Goal: Information Seeking & Learning: Learn about a topic

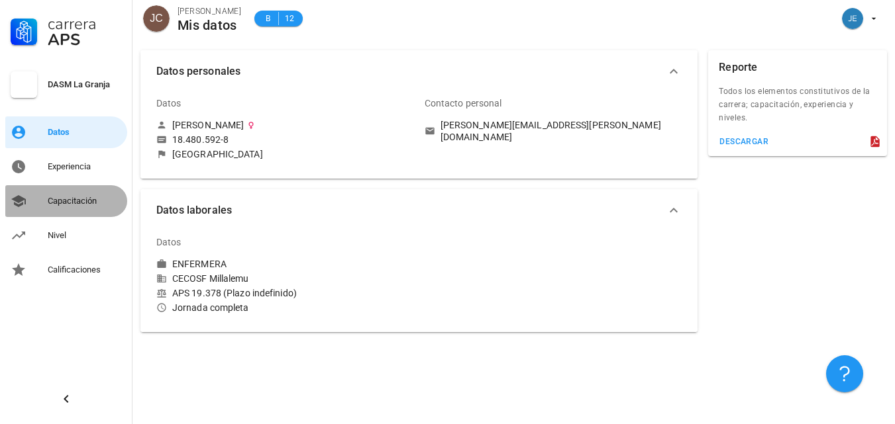
click at [83, 207] on div "Capacitación" at bounding box center [85, 201] width 74 height 21
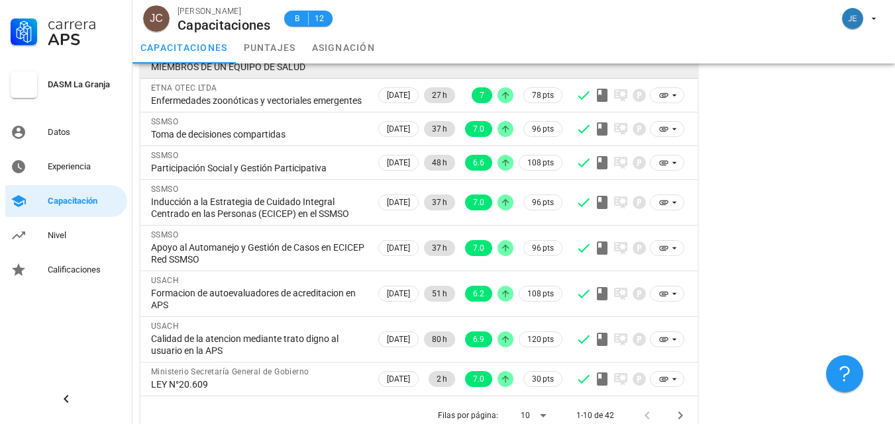
scroll to position [258, 0]
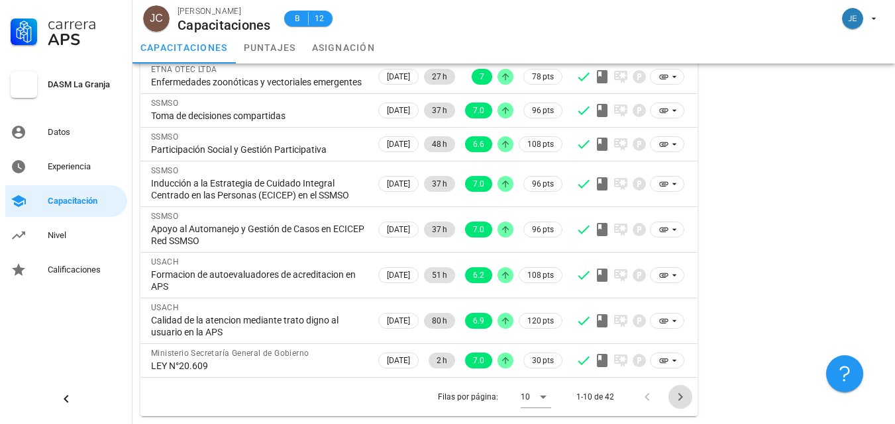
click at [676, 397] on icon "Página siguiente" at bounding box center [680, 397] width 16 height 16
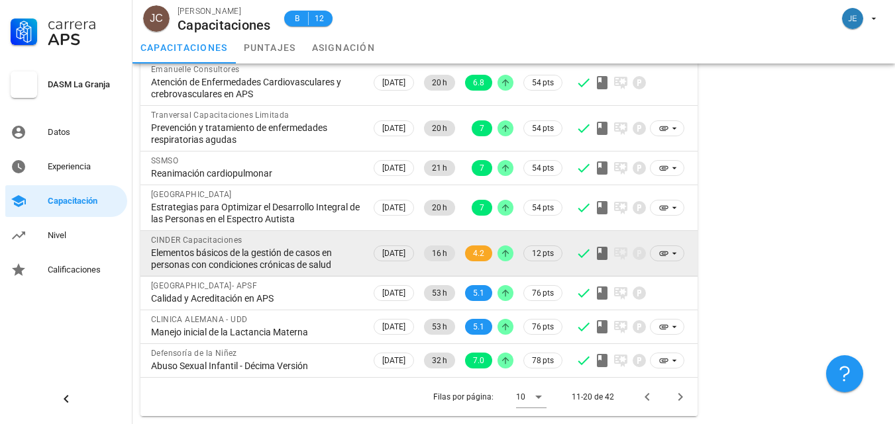
scroll to position [246, 0]
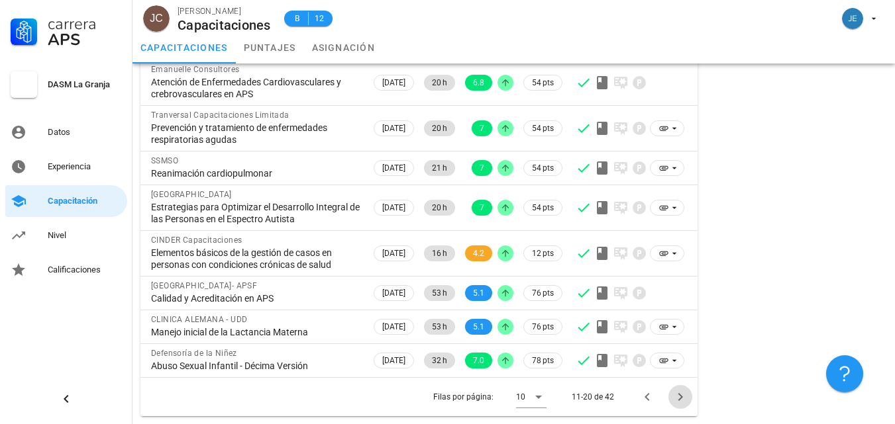
click at [680, 403] on icon "Página siguiente" at bounding box center [680, 397] width 16 height 16
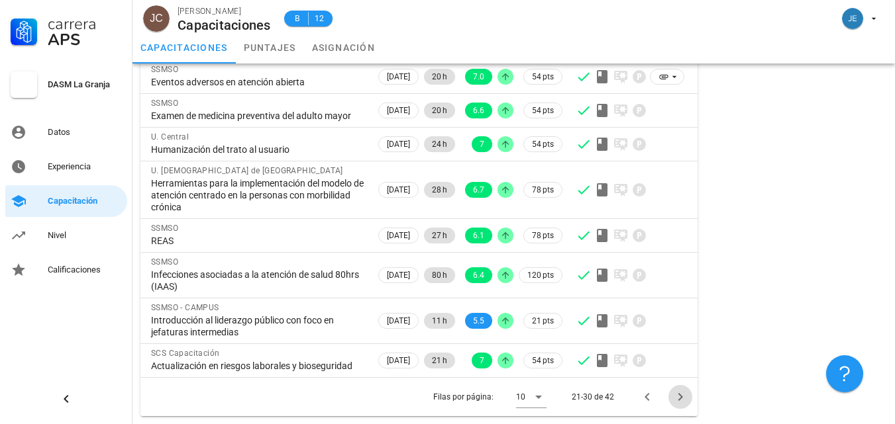
click at [680, 403] on icon "Página siguiente" at bounding box center [680, 397] width 16 height 16
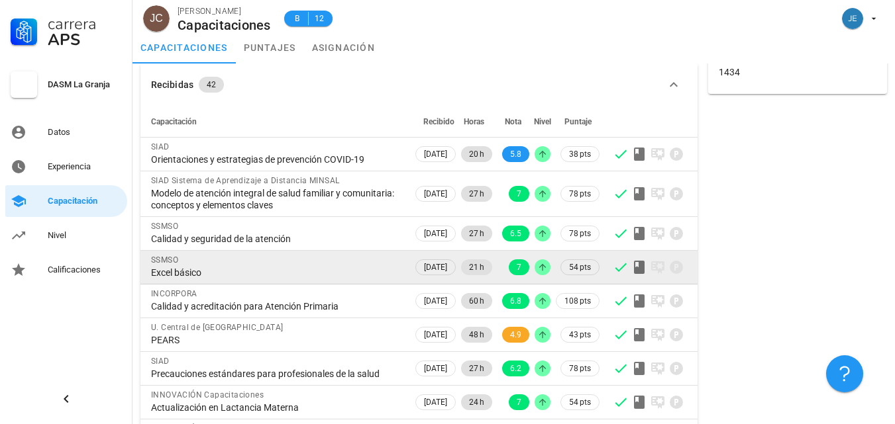
scroll to position [30, 0]
